Goal: Task Accomplishment & Management: Manage account settings

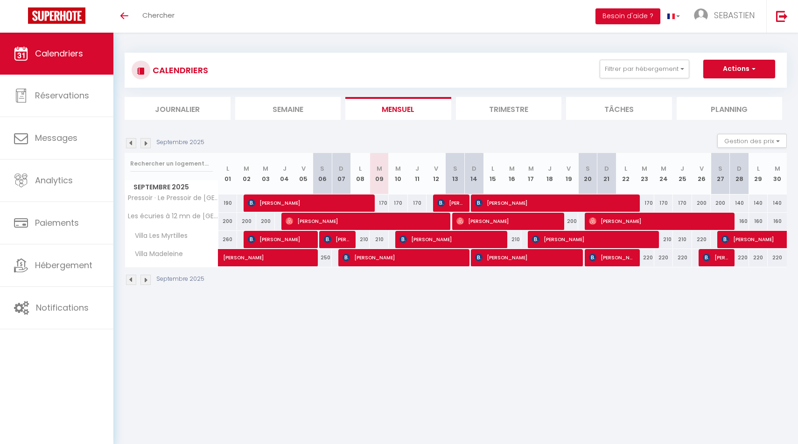
click at [131, 141] on img at bounding box center [131, 143] width 10 height 10
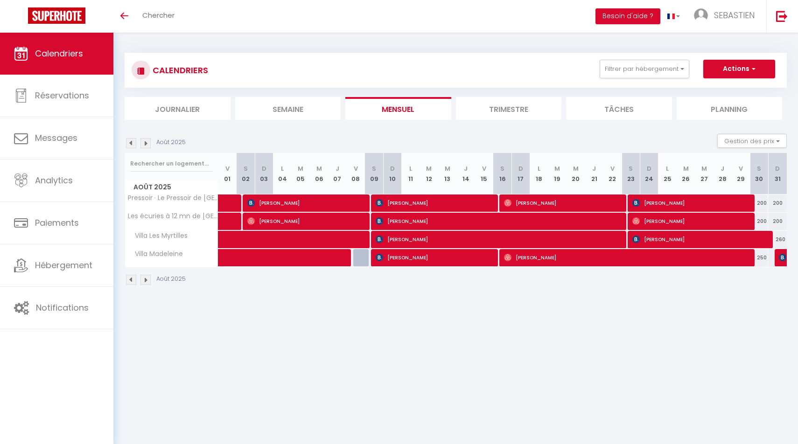
click at [685, 202] on span "[PERSON_NAME]" at bounding box center [689, 203] width 115 height 18
select select "OK"
select select "KO"
select select "0"
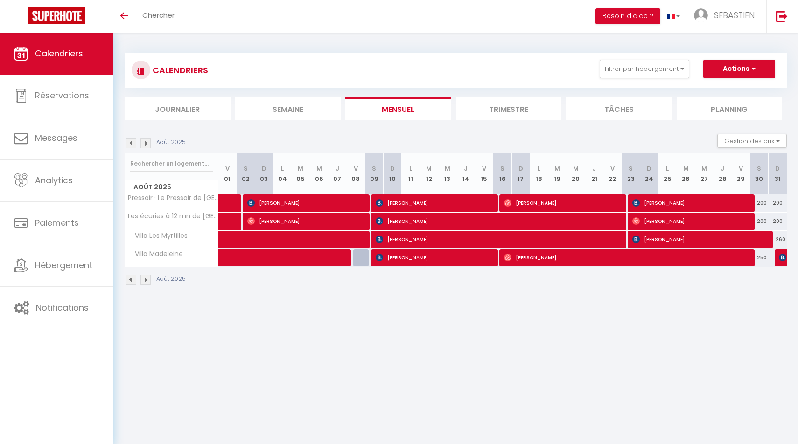
select select "1"
select select
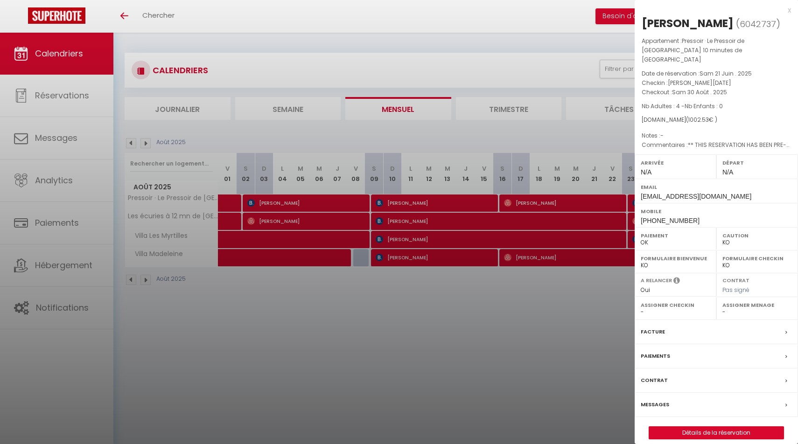
click at [650, 404] on label "Messages" at bounding box center [654, 405] width 28 height 10
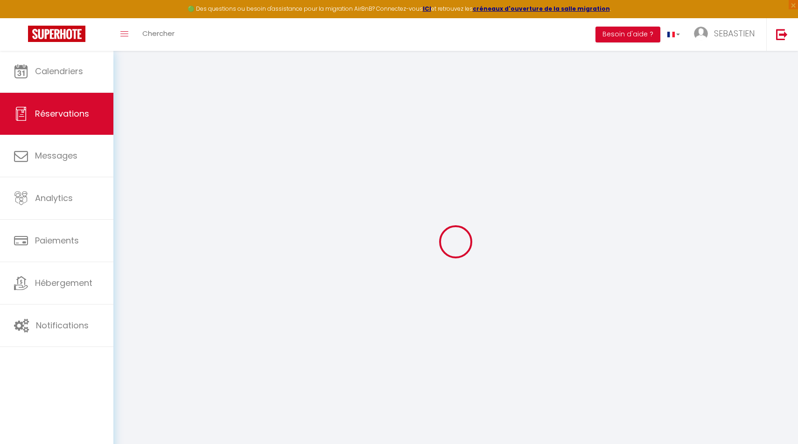
select select
checkbox input "false"
select select
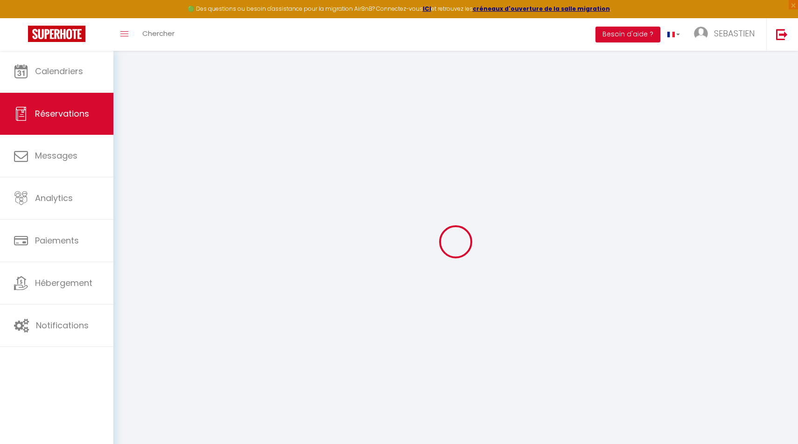
checkbox input "false"
type voyageur0 "** THIS RESERVATION HAS BEEN PRE-PAID ** BOOKING NOTE : Payment charge is EUR 1…"
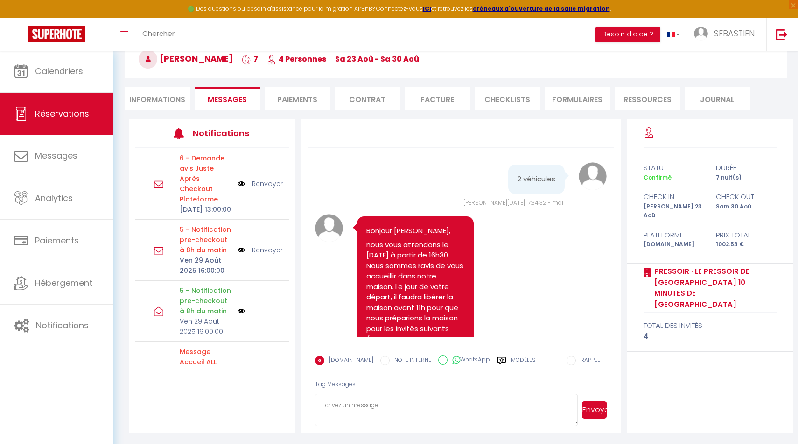
click at [163, 95] on li "Informations" at bounding box center [157, 98] width 65 height 23
select select
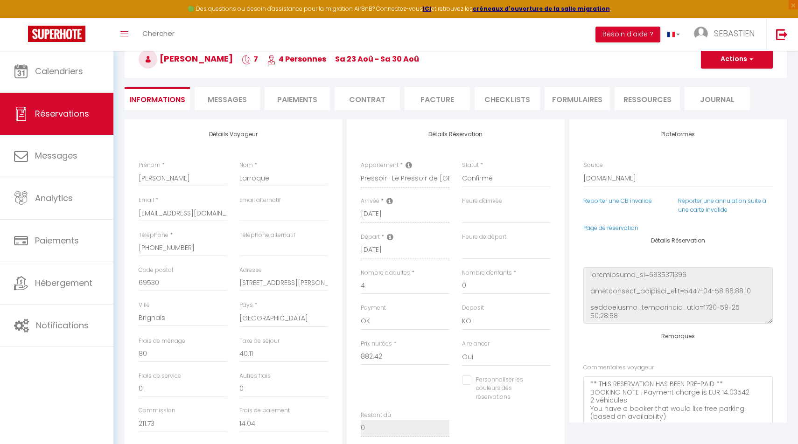
select select
checkbox input "false"
select select
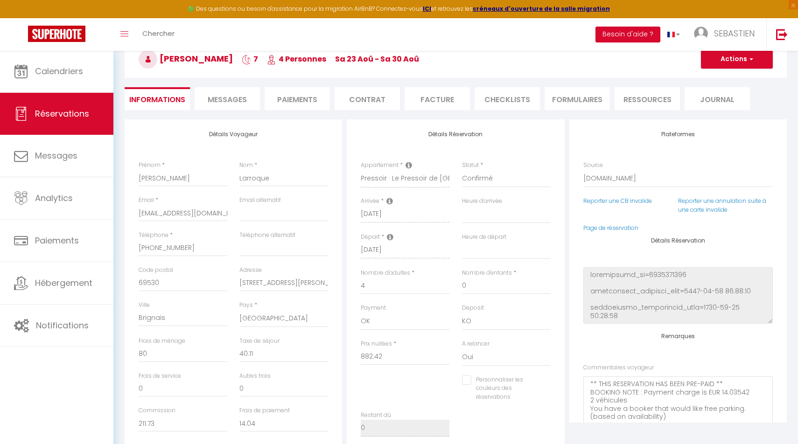
checkbox input "false"
